Goal: Task Accomplishment & Management: Use online tool/utility

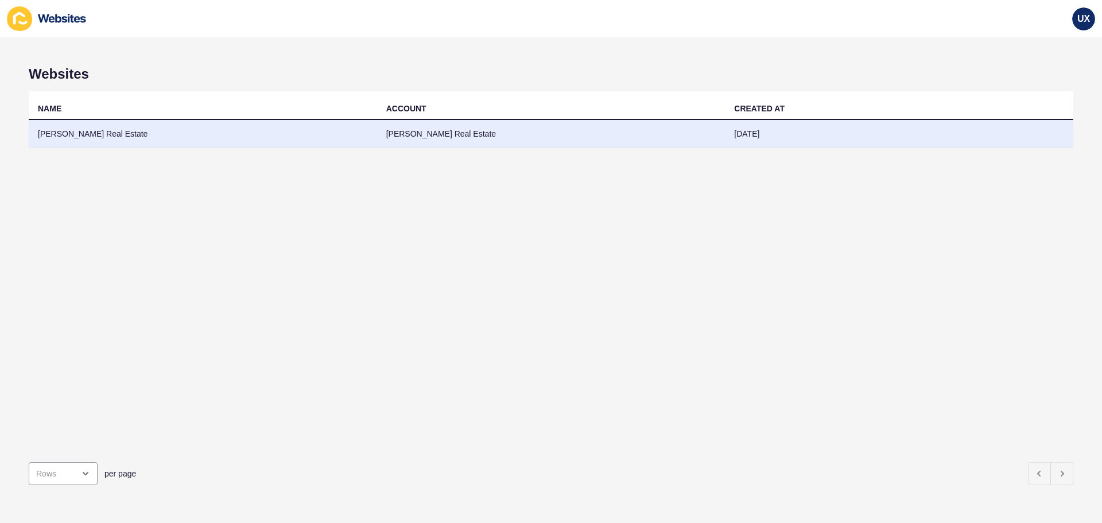
click at [482, 135] on td "[PERSON_NAME] Real Estate" at bounding box center [551, 134] width 348 height 28
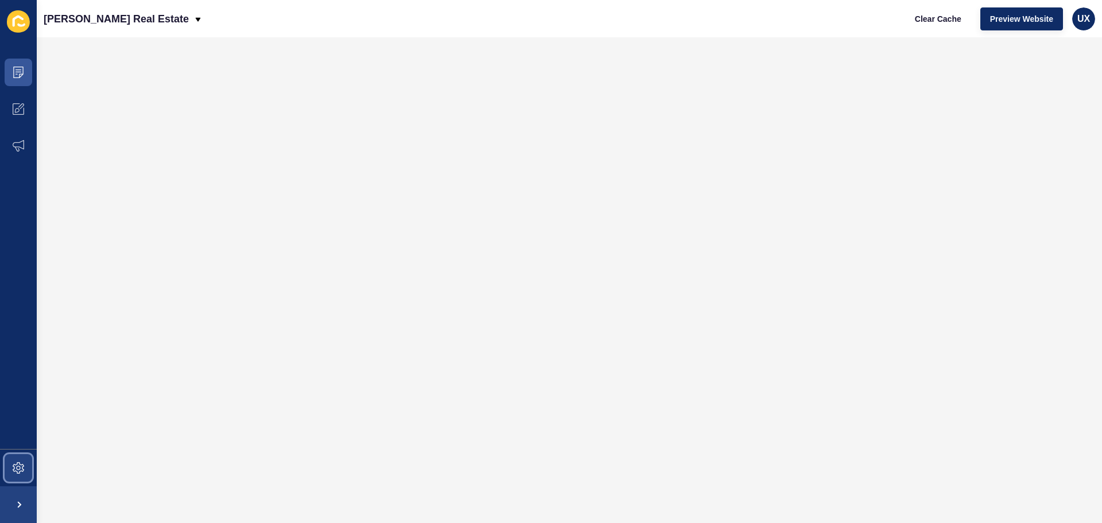
click at [22, 465] on icon at bounding box center [18, 467] width 11 height 11
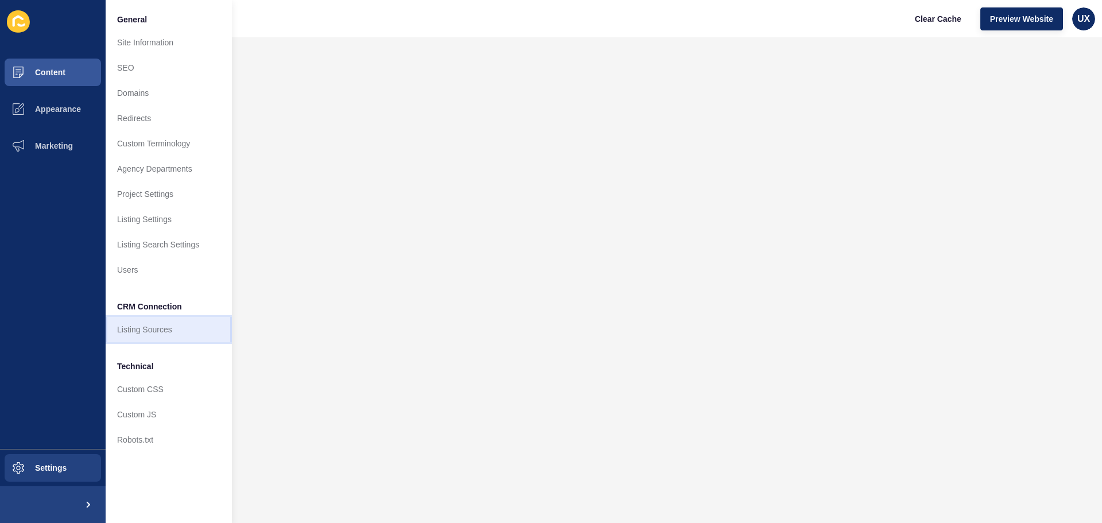
click at [160, 330] on link "Listing Sources" at bounding box center [169, 329] width 126 height 25
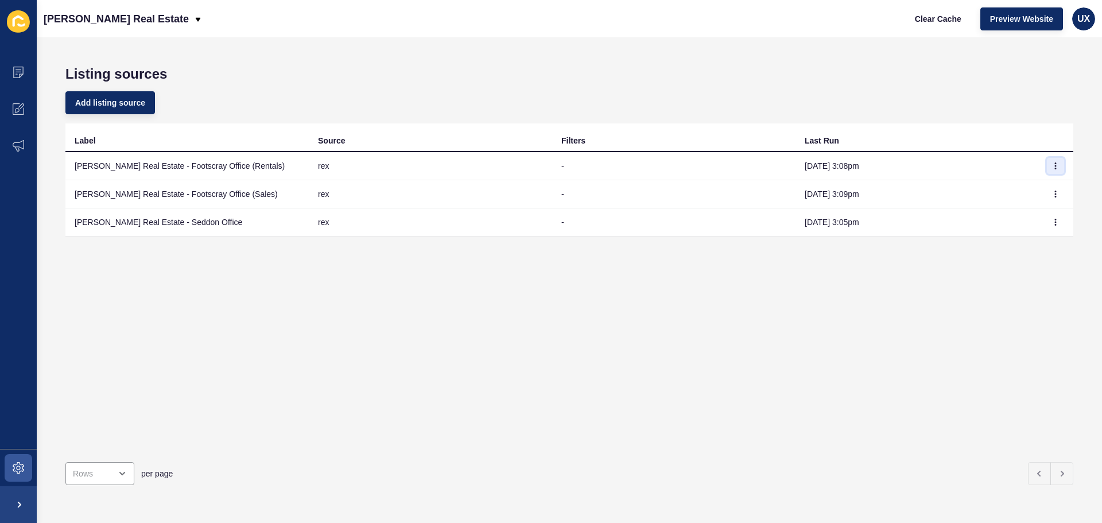
click at [1052, 164] on icon "button" at bounding box center [1055, 165] width 7 height 7
click at [1027, 191] on link "Sync now" at bounding box center [1015, 188] width 80 height 25
drag, startPoint x: 1041, startPoint y: 193, endPoint x: 1045, endPoint y: 199, distance: 6.5
click at [1047, 196] on button "button" at bounding box center [1055, 194] width 17 height 16
click at [1033, 215] on link "Sync now" at bounding box center [1015, 216] width 80 height 25
